Goal: Transaction & Acquisition: Purchase product/service

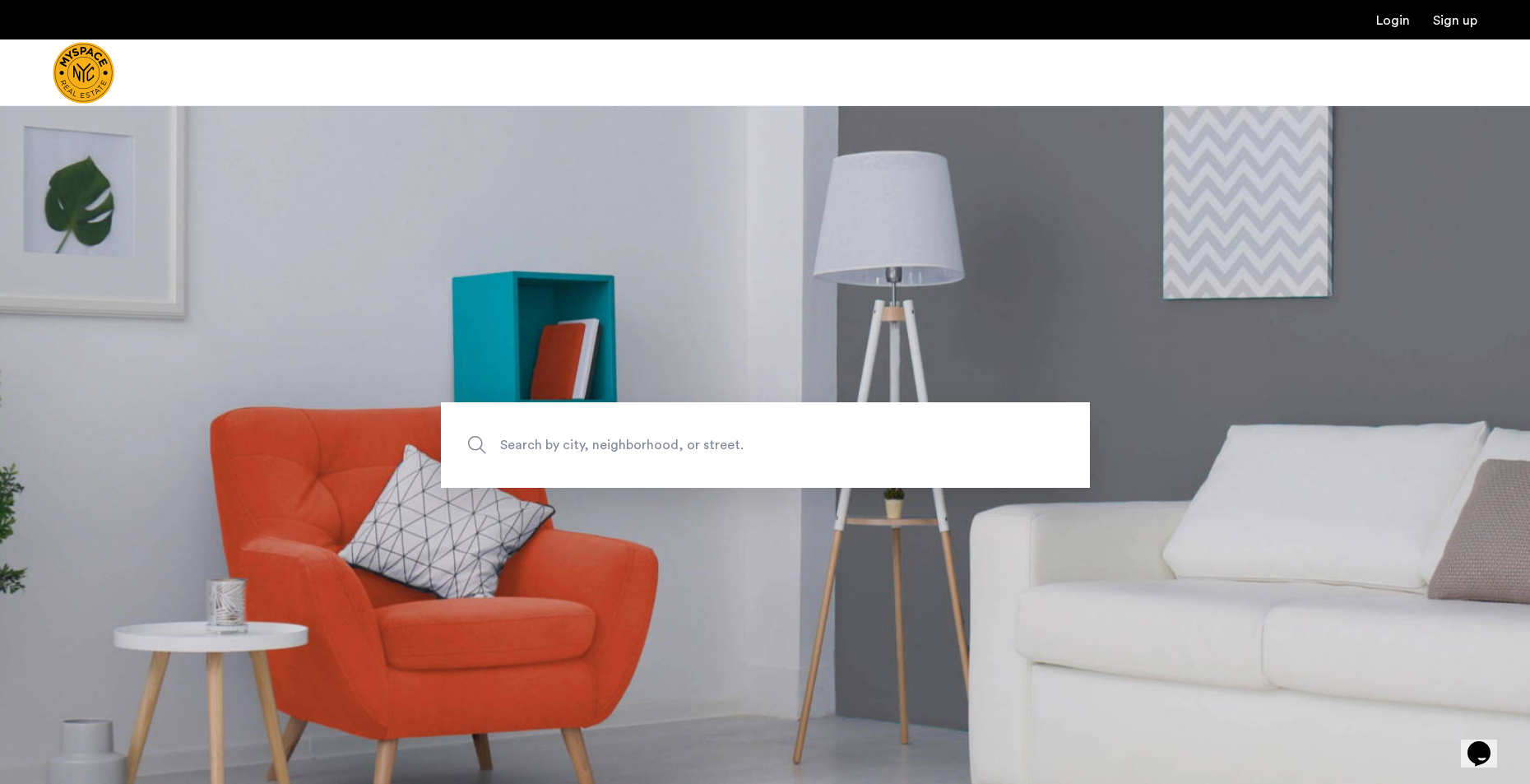
click at [652, 446] on span "Search by city, neighborhood, or street." at bounding box center [727, 445] width 454 height 23
click at [652, 446] on input "Search by city, neighborhood, or street." at bounding box center [765, 445] width 649 height 85
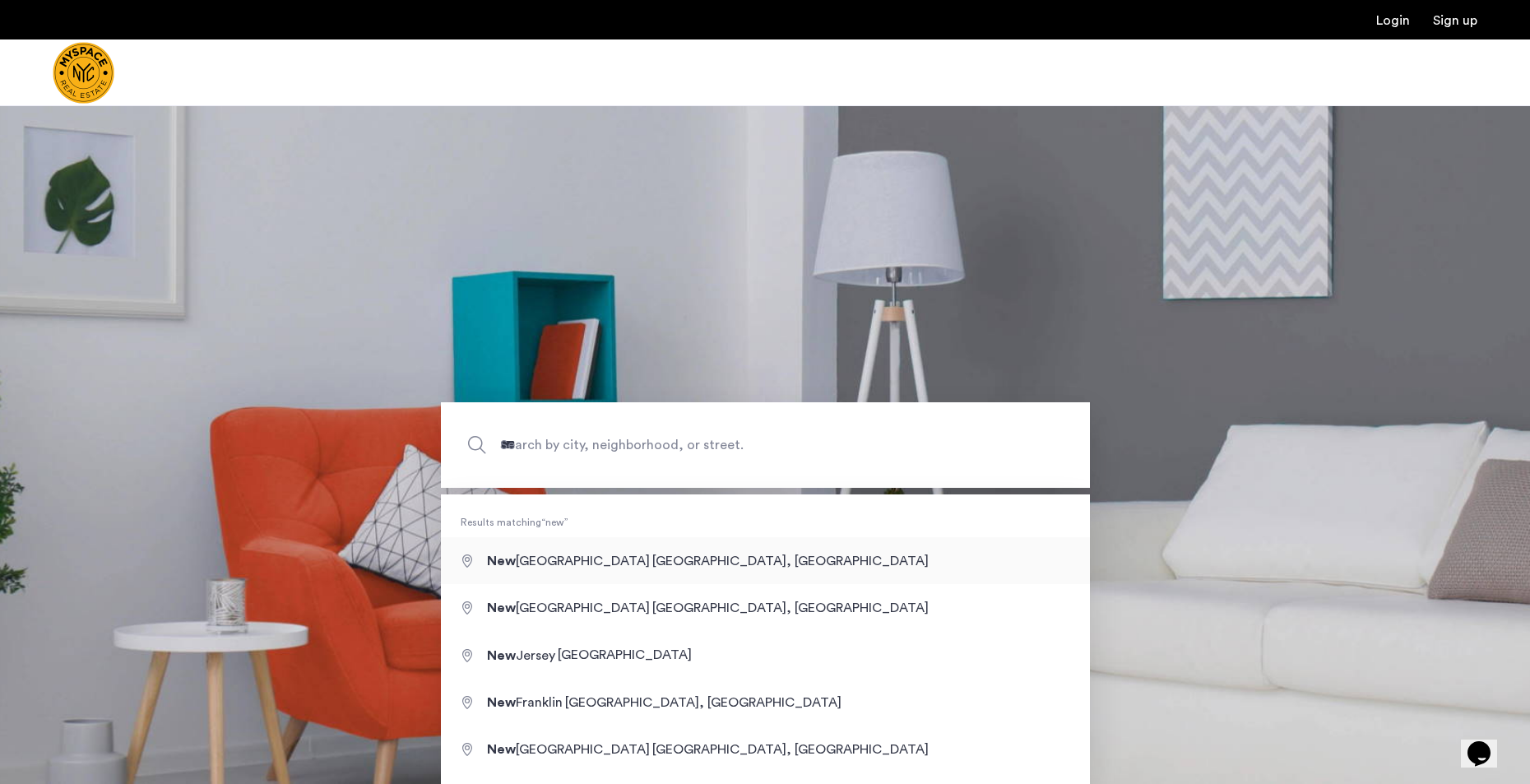
type input "**********"
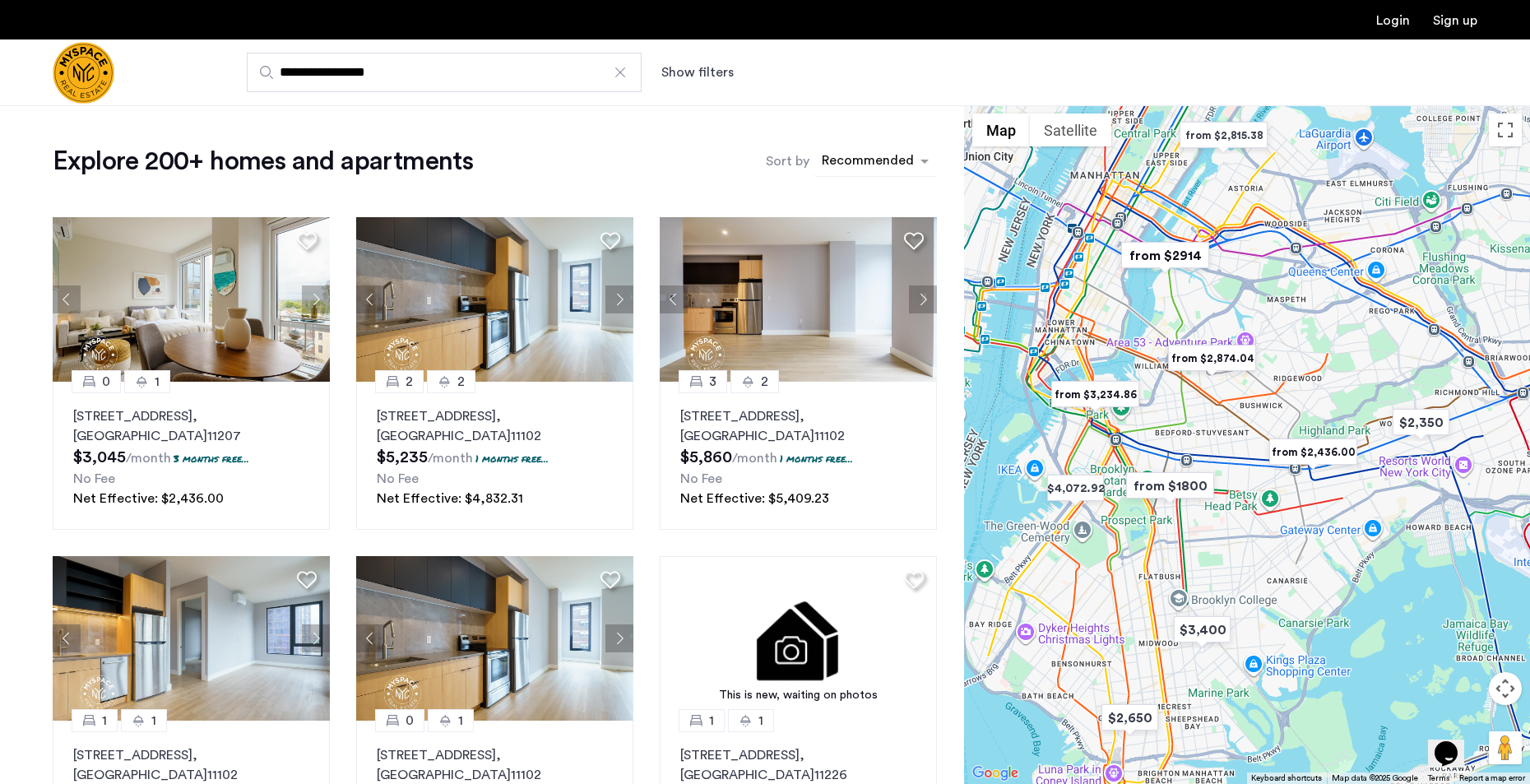
click at [859, 161] on div "sort-apartment" at bounding box center [868, 163] width 97 height 23
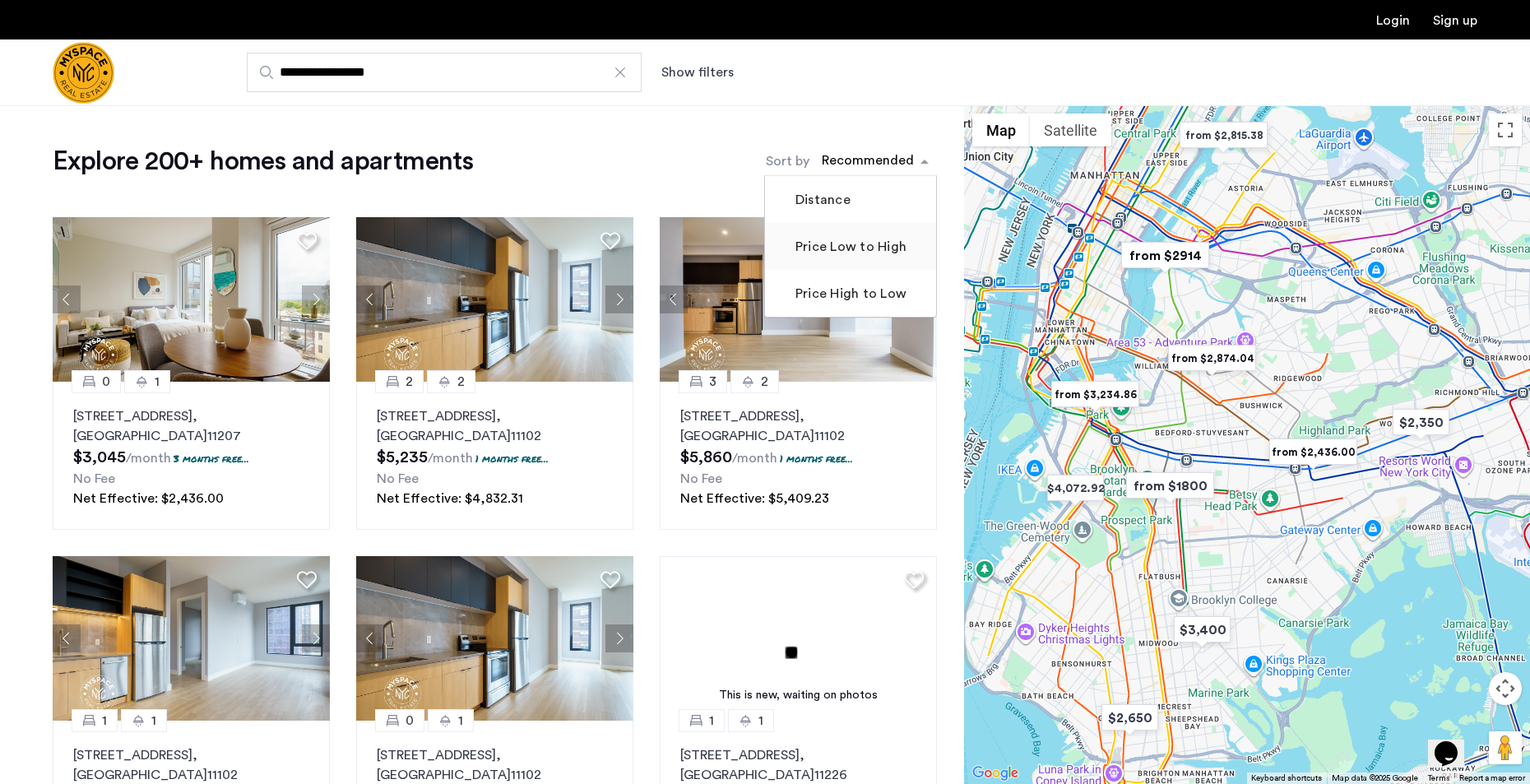
click at [869, 249] on label "Price Low to High" at bounding box center [849, 247] width 115 height 20
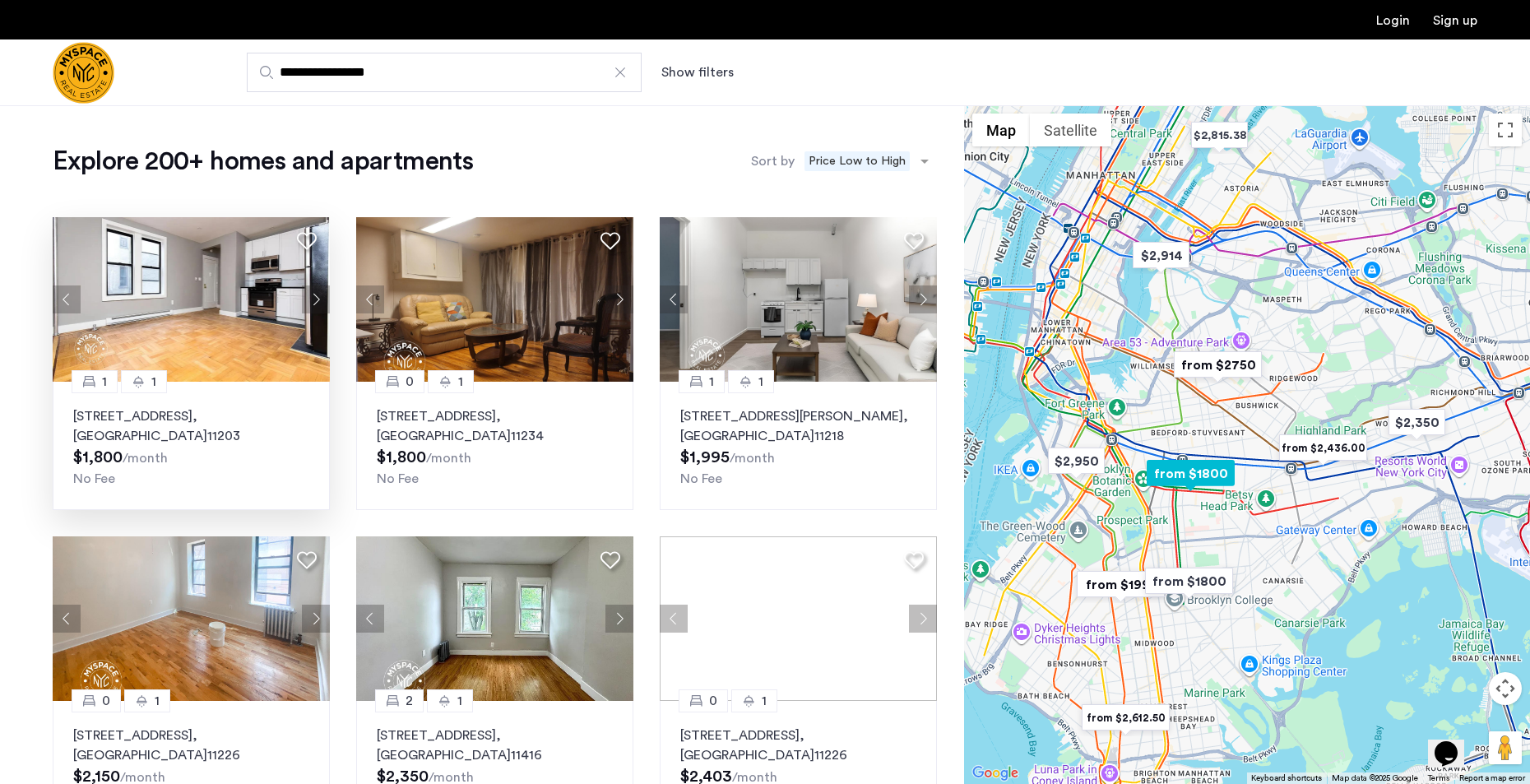
click at [234, 306] on img at bounding box center [191, 299] width 278 height 165
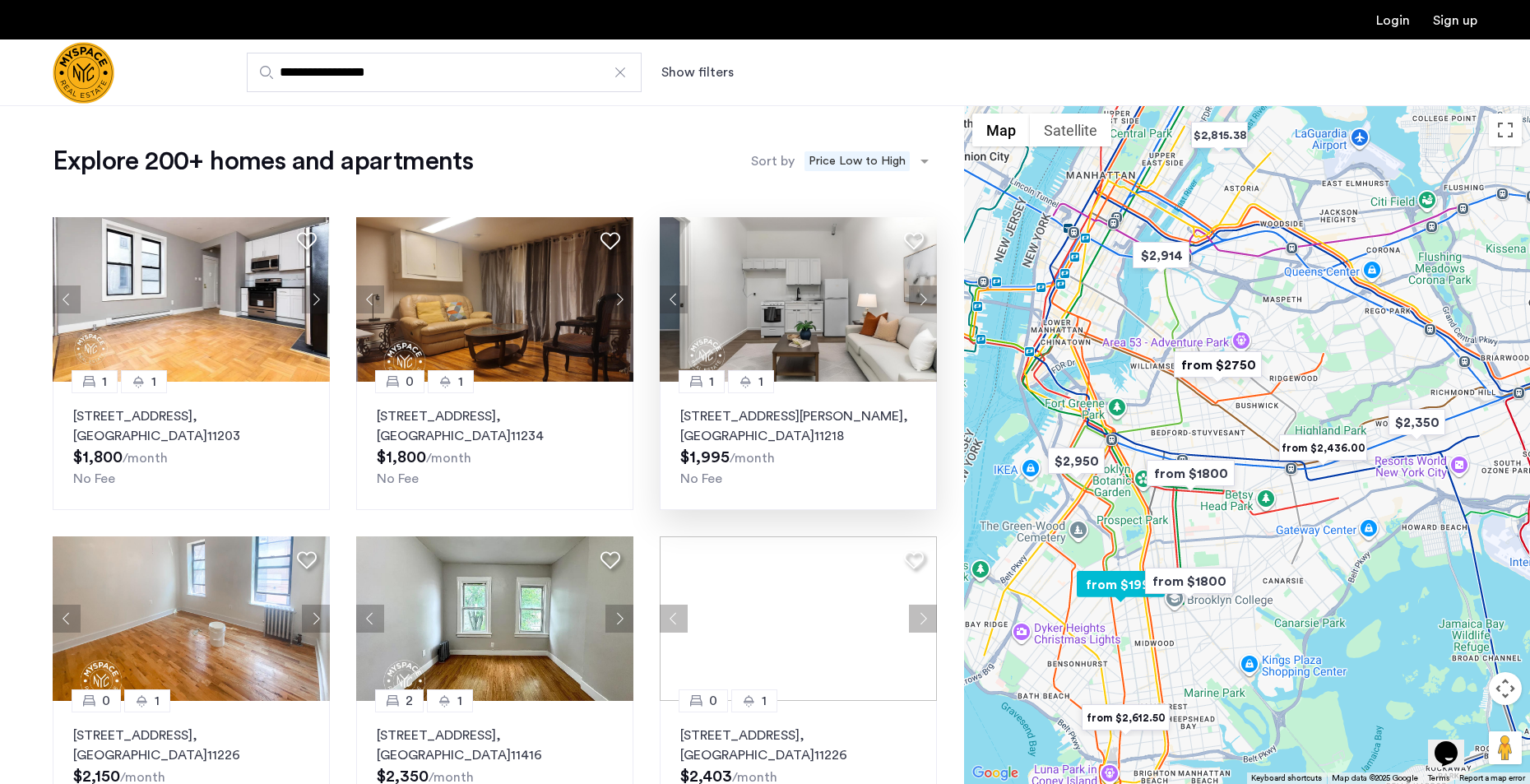
click at [827, 323] on img at bounding box center [798, 299] width 278 height 165
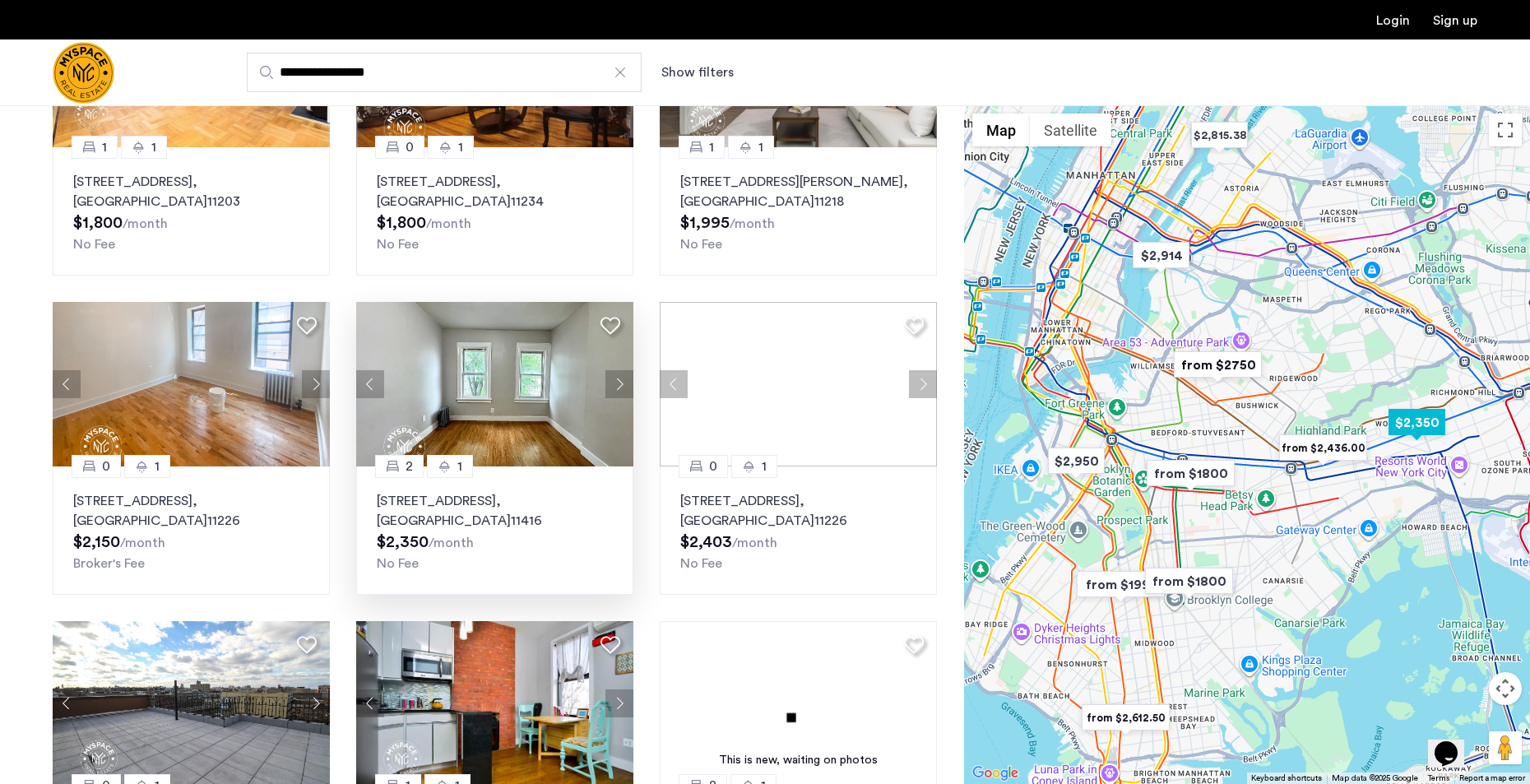
scroll to position [247, 0]
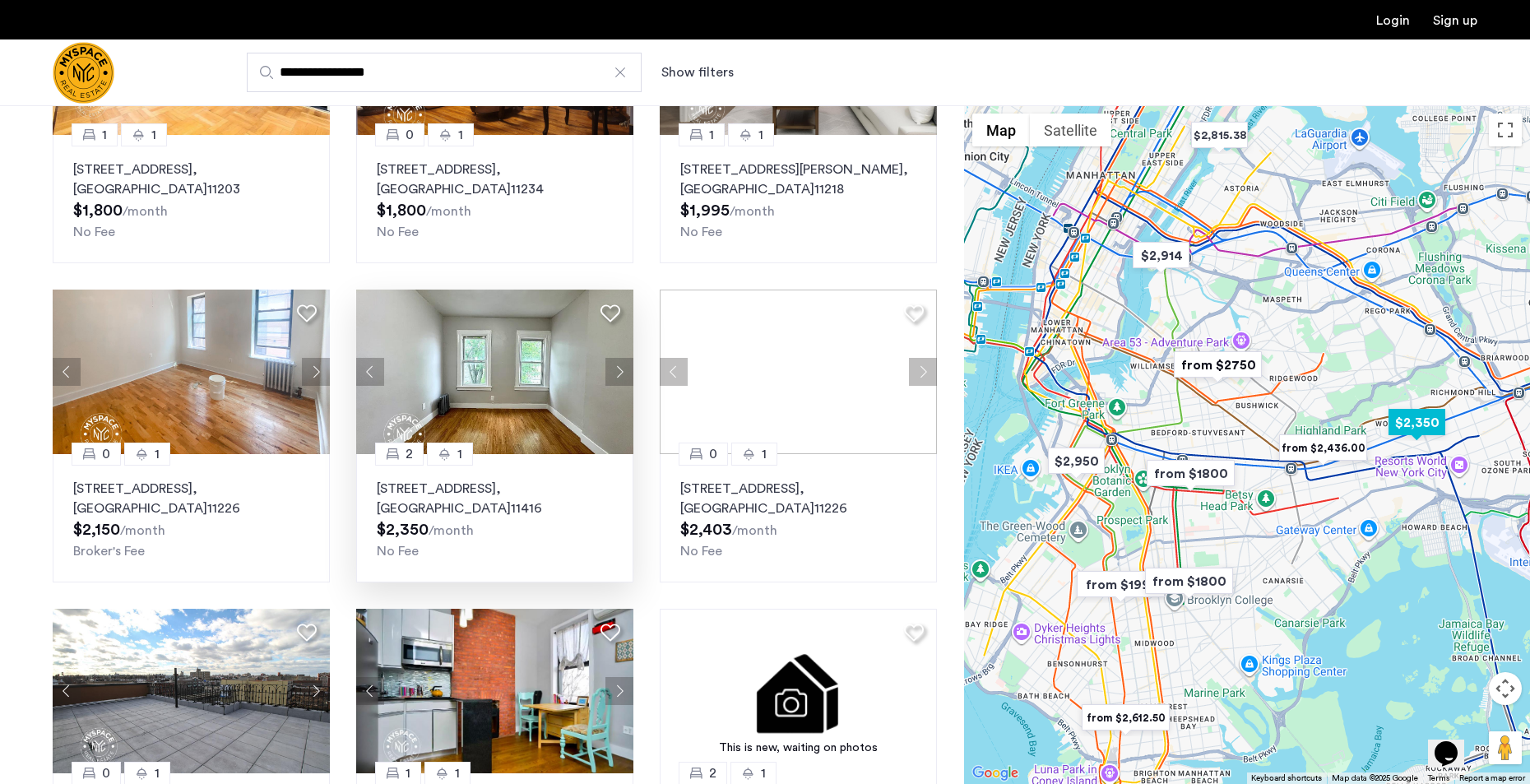
click at [560, 397] on img at bounding box center [495, 371] width 278 height 165
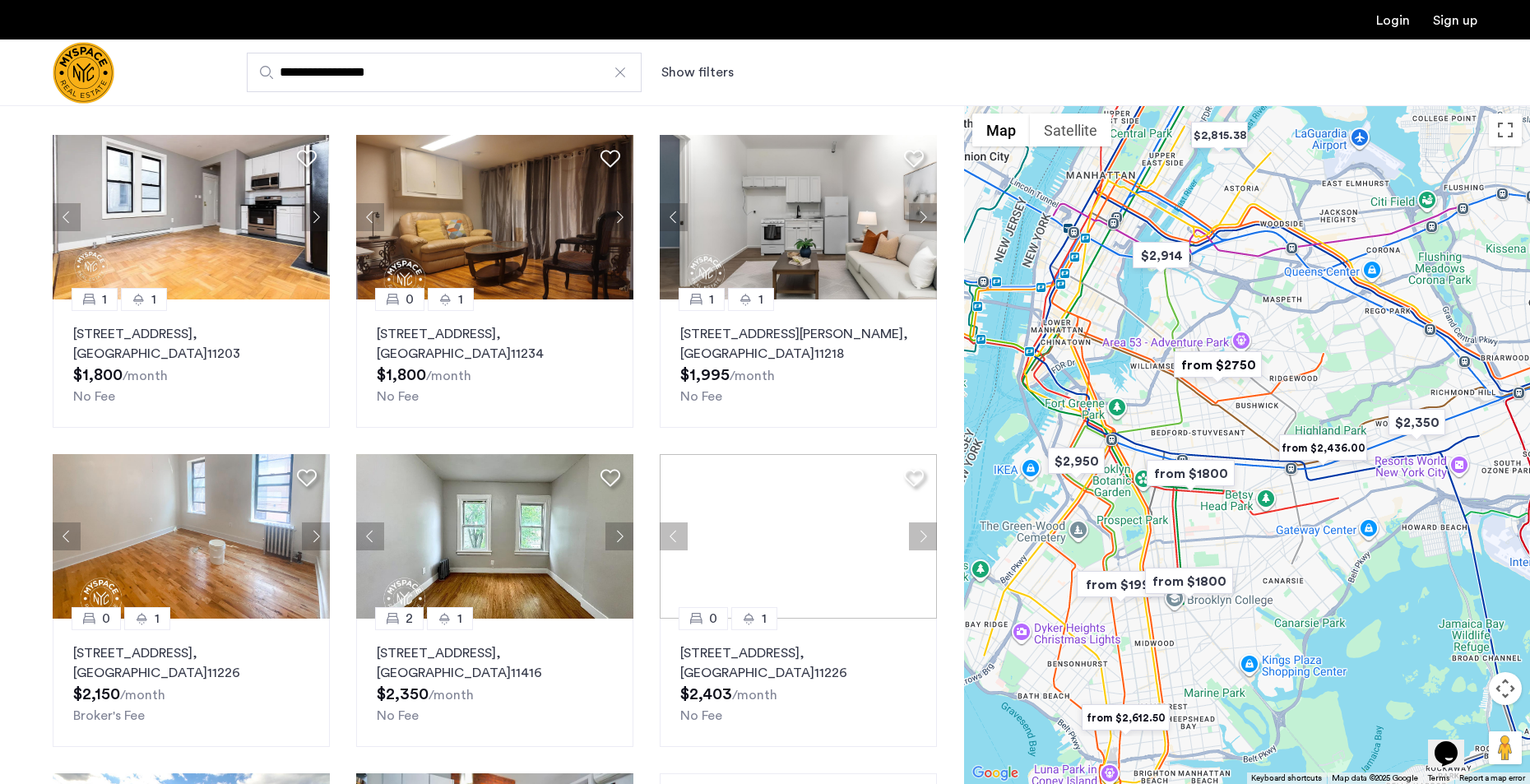
scroll to position [0, 0]
